Goal: Task Accomplishment & Management: Use online tool/utility

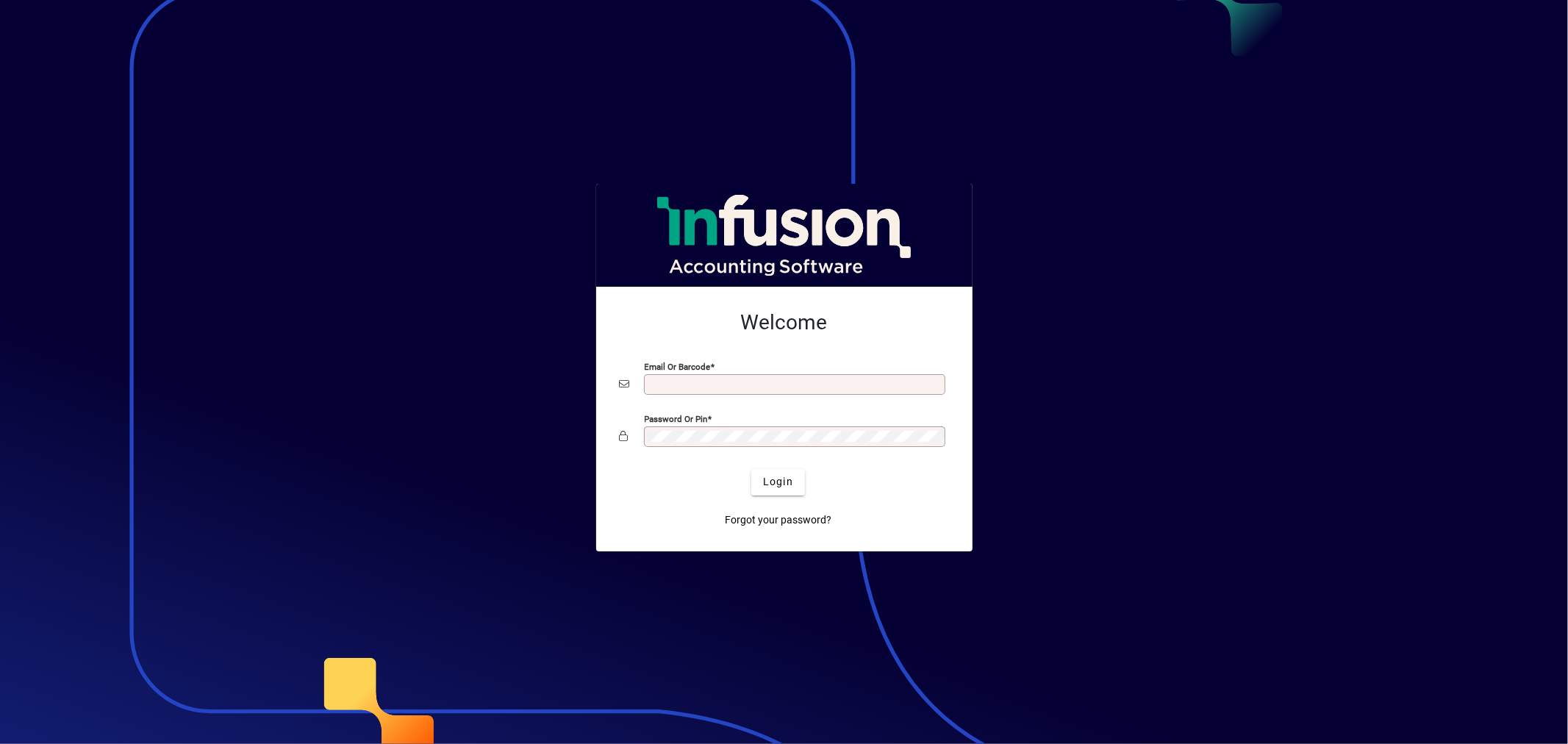
type input "**********"
click at [944, 91] on div at bounding box center [784, 372] width 1568 height 744
click at [170, 265] on div at bounding box center [784, 372] width 1568 height 744
drag, startPoint x: 575, startPoint y: 555, endPoint x: 567, endPoint y: 561, distance: 10.0
click at [569, 560] on div at bounding box center [784, 372] width 1568 height 744
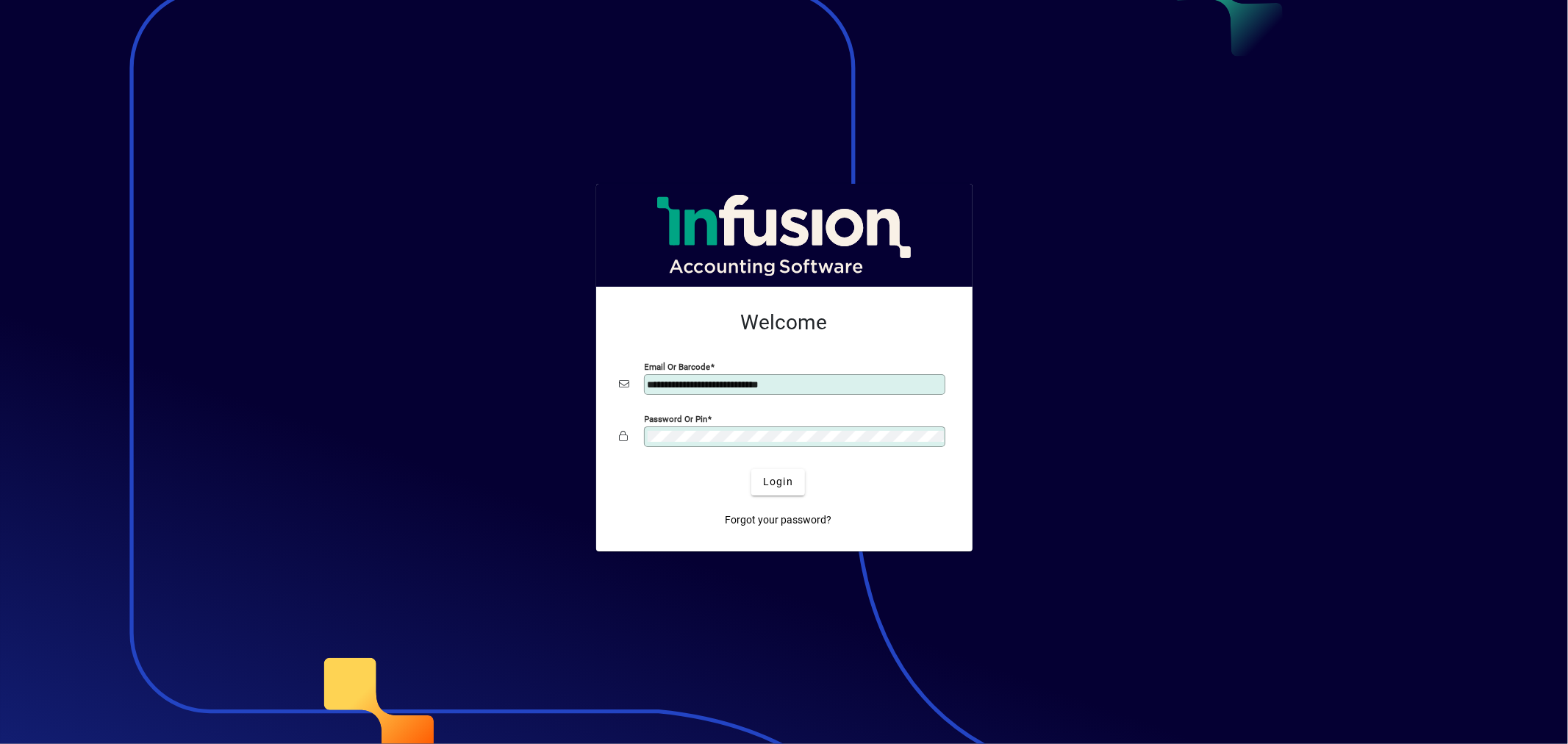
drag, startPoint x: 378, startPoint y: 120, endPoint x: 366, endPoint y: 5, distance: 115.6
click at [378, 113] on div at bounding box center [784, 372] width 1568 height 744
click at [776, 481] on span "Login" at bounding box center [778, 482] width 30 height 15
